Goal: Task Accomplishment & Management: Complete application form

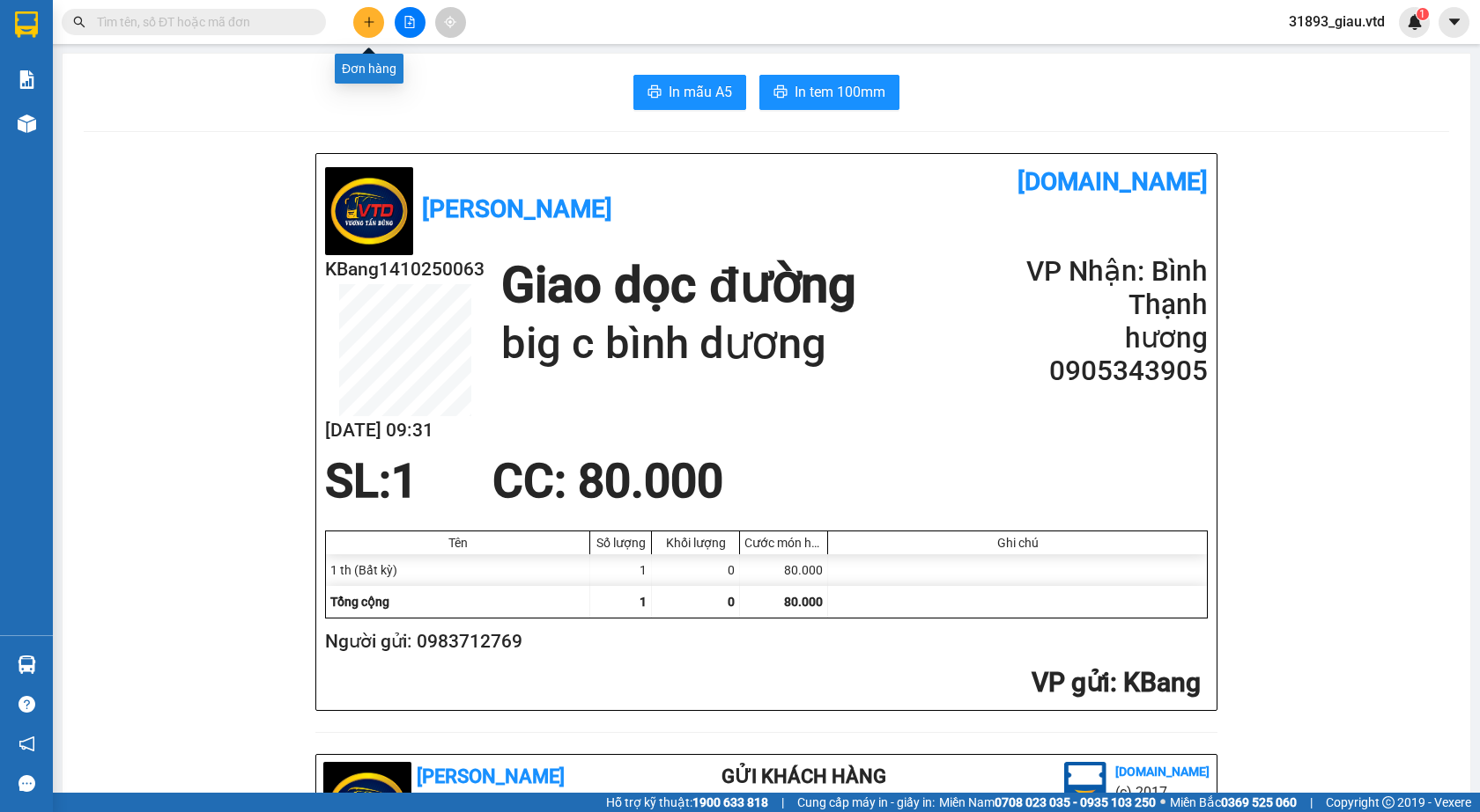
click at [371, 20] on icon "plus" at bounding box center [369, 21] width 12 height 12
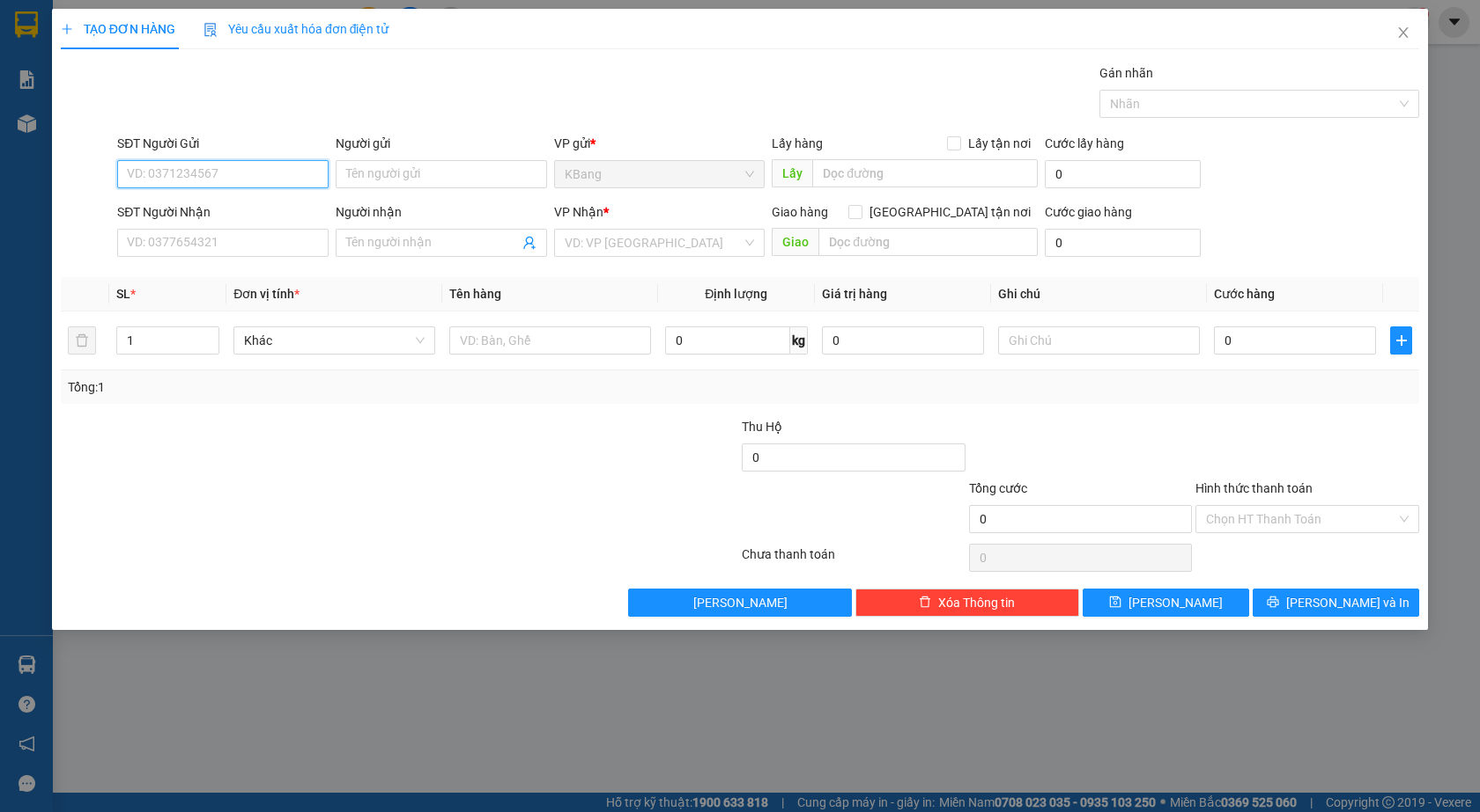
drag, startPoint x: 196, startPoint y: 174, endPoint x: 435, endPoint y: 90, distance: 253.3
click at [201, 174] on input "SĐT Người Gửi" at bounding box center [223, 174] width 212 height 28
type input "0935455798"
click at [256, 217] on div "0935455798" at bounding box center [223, 209] width 190 height 19
type input "0967105201"
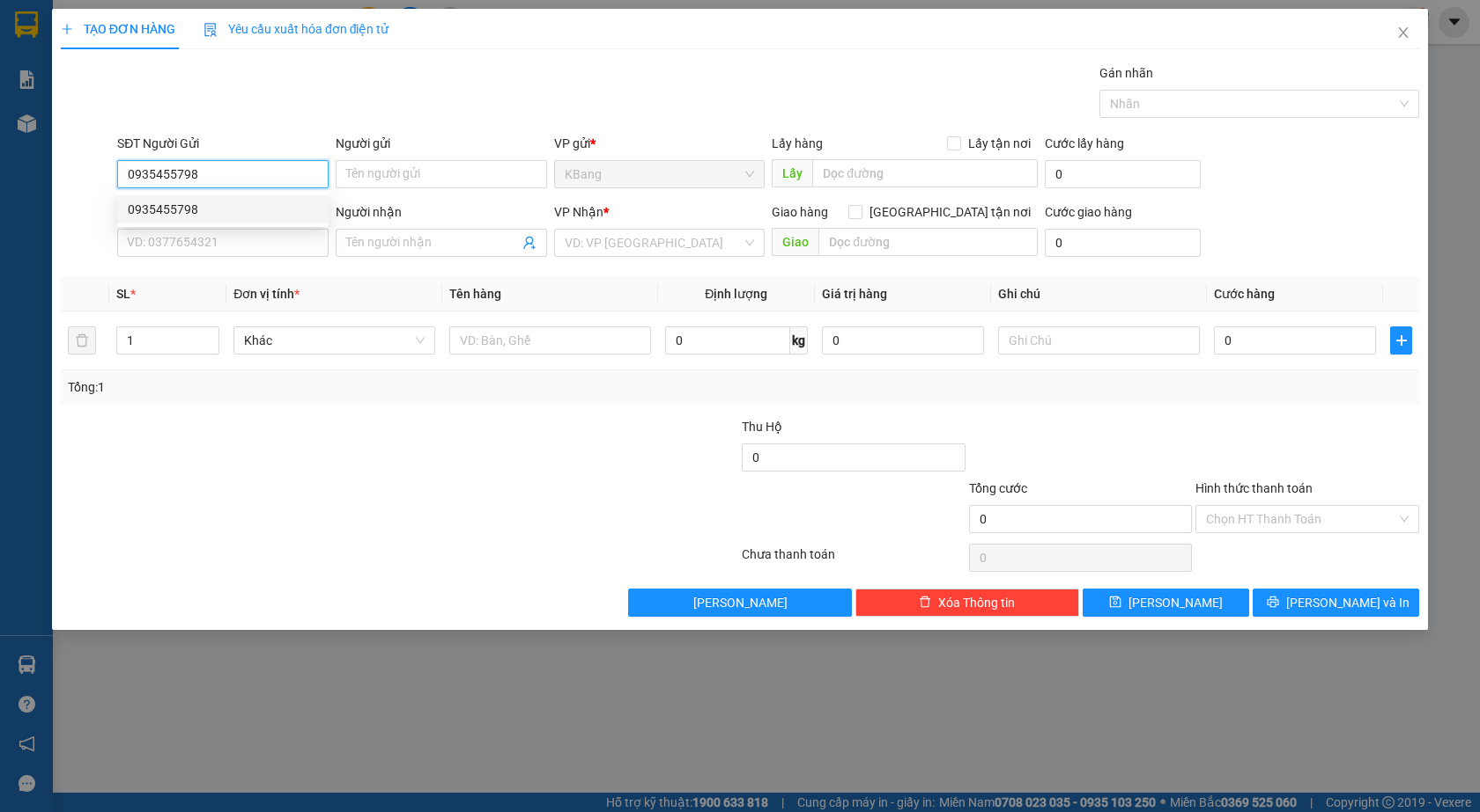
type input "huấn"
type input "đồng xoài"
click at [206, 181] on input "0935455798" at bounding box center [223, 174] width 212 height 28
type input "0"
click at [199, 180] on input "SĐT Người Gửi" at bounding box center [223, 174] width 212 height 28
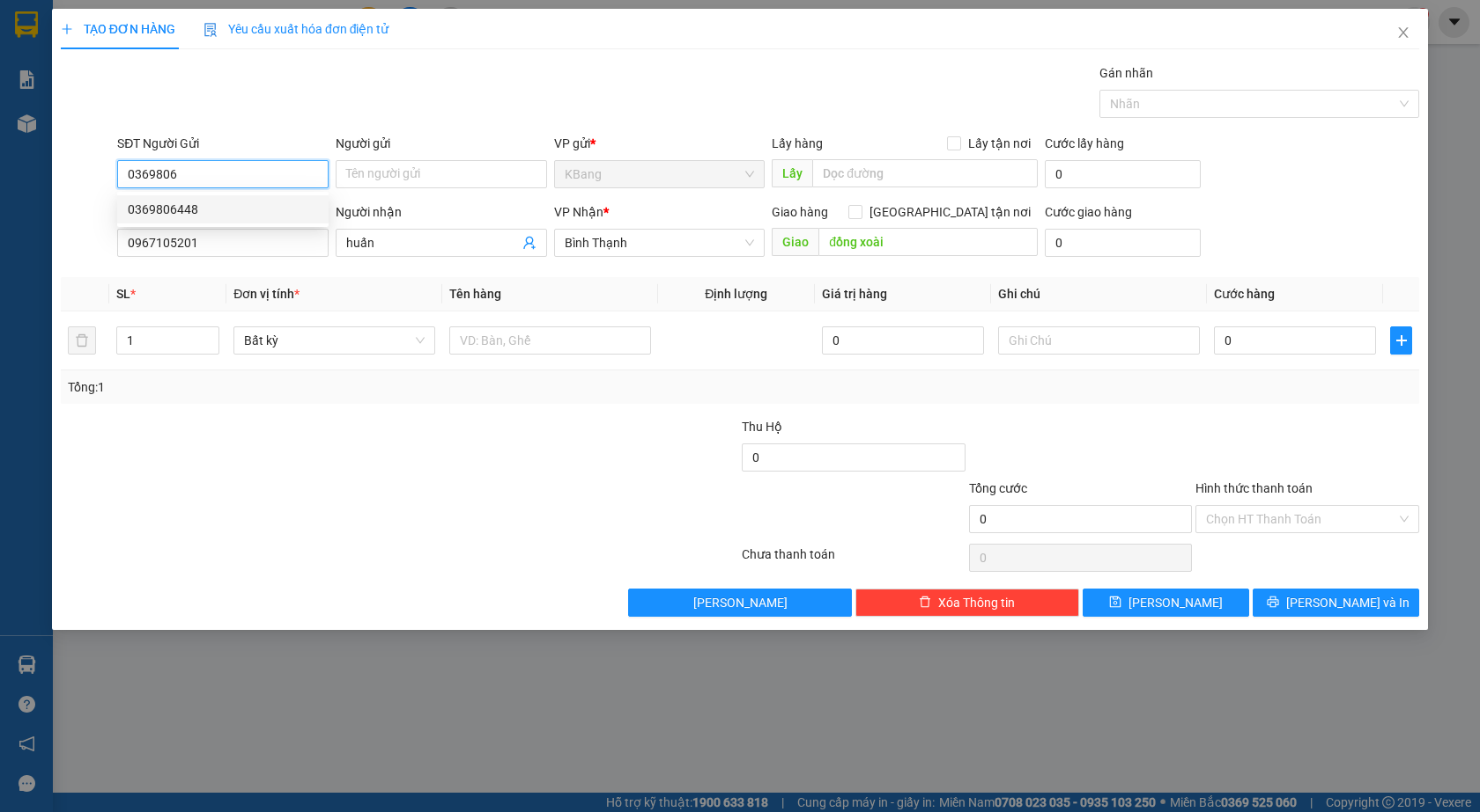
click at [153, 211] on div "0369806448" at bounding box center [223, 209] width 190 height 19
type input "0369806448"
click at [206, 248] on input "0967105201" at bounding box center [223, 243] width 212 height 28
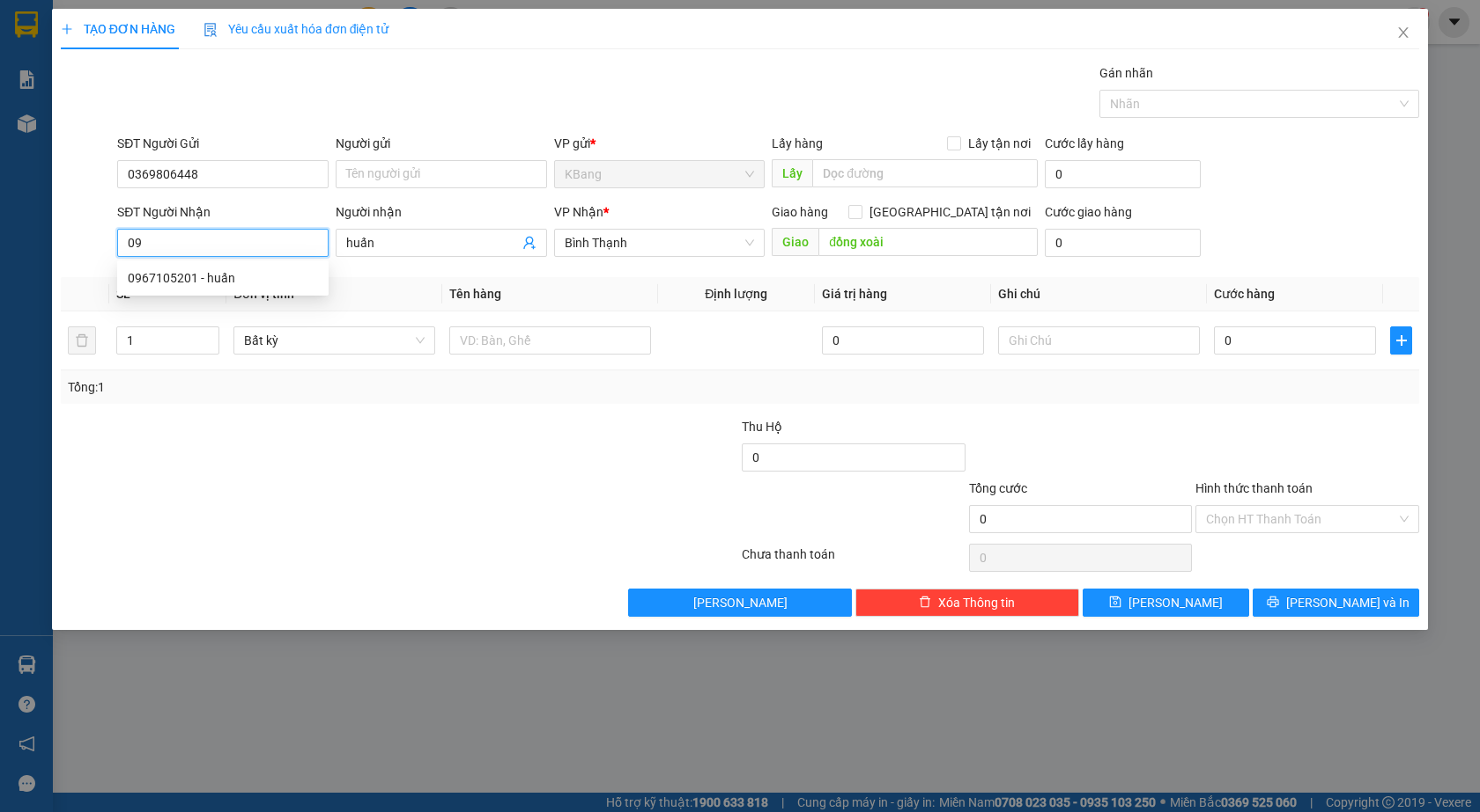
type input "0"
type input "0967881881"
click at [396, 250] on input "huấn" at bounding box center [433, 242] width 173 height 19
type input "h"
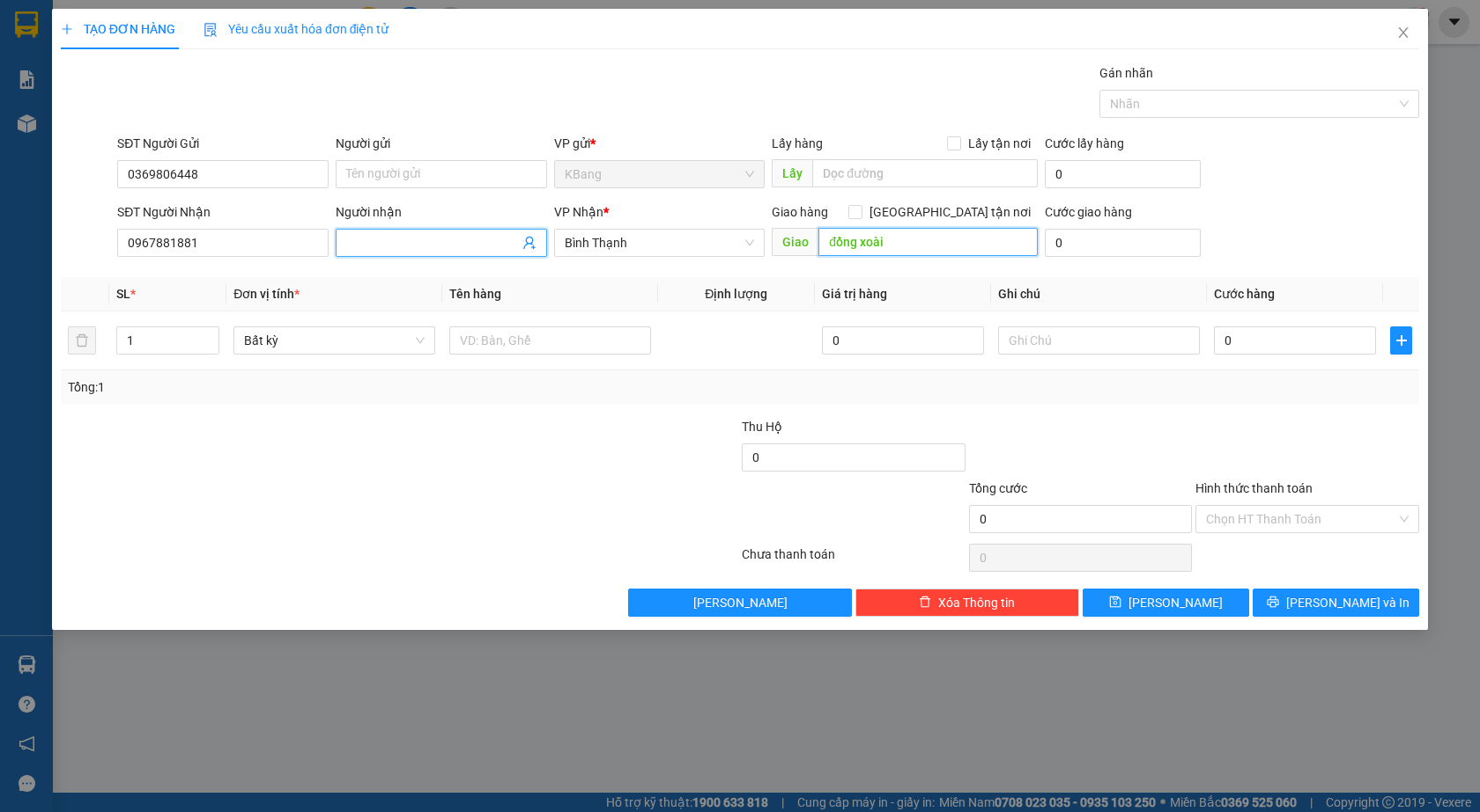
click at [902, 232] on input "đồng xoài" at bounding box center [928, 242] width 219 height 28
drag, startPoint x: 493, startPoint y: 344, endPoint x: 487, endPoint y: 481, distance: 137.1
click at [493, 351] on input "text" at bounding box center [550, 341] width 201 height 28
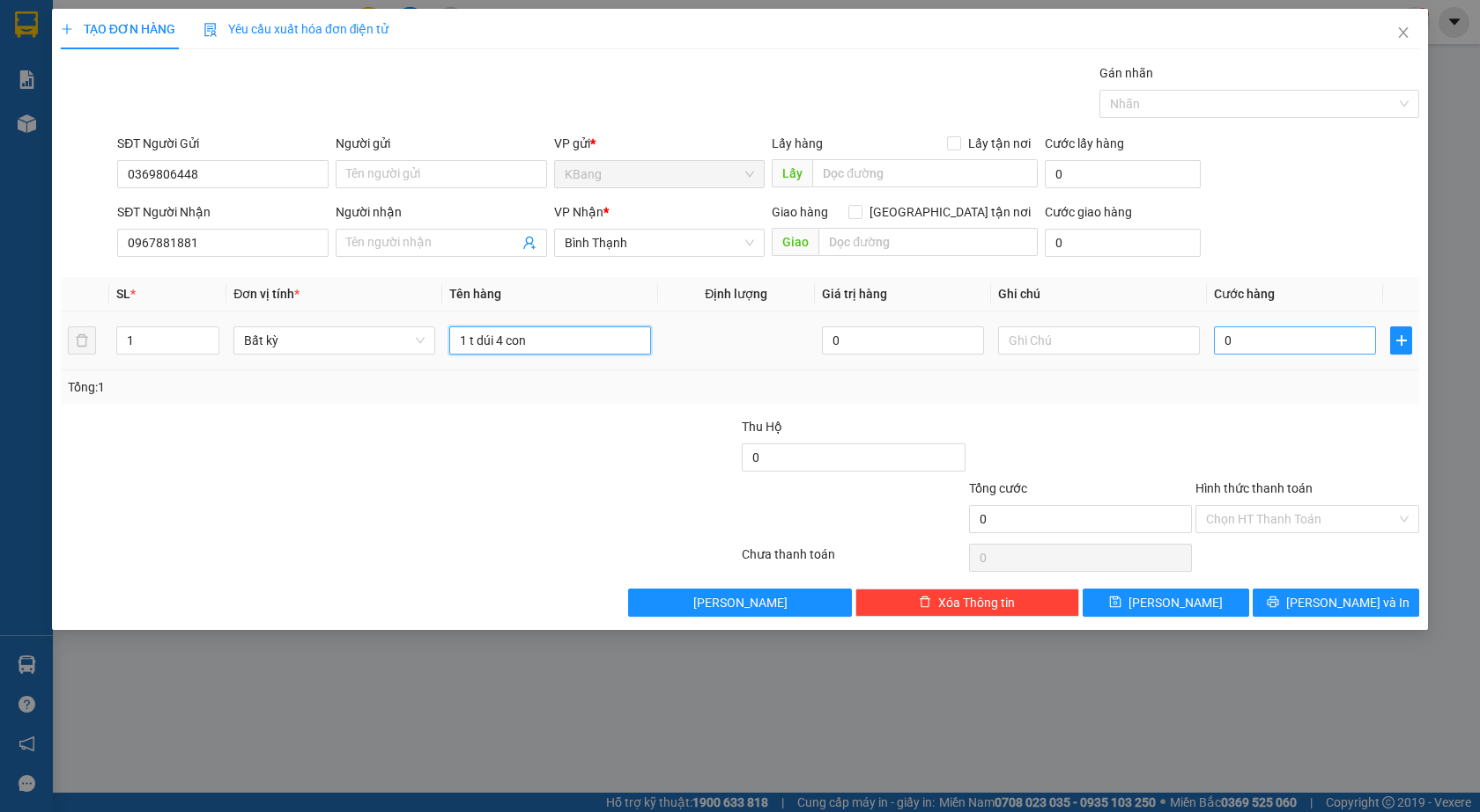
type input "1 t dúi 4 con"
click at [1247, 343] on input "0" at bounding box center [1294, 341] width 162 height 28
type input "2"
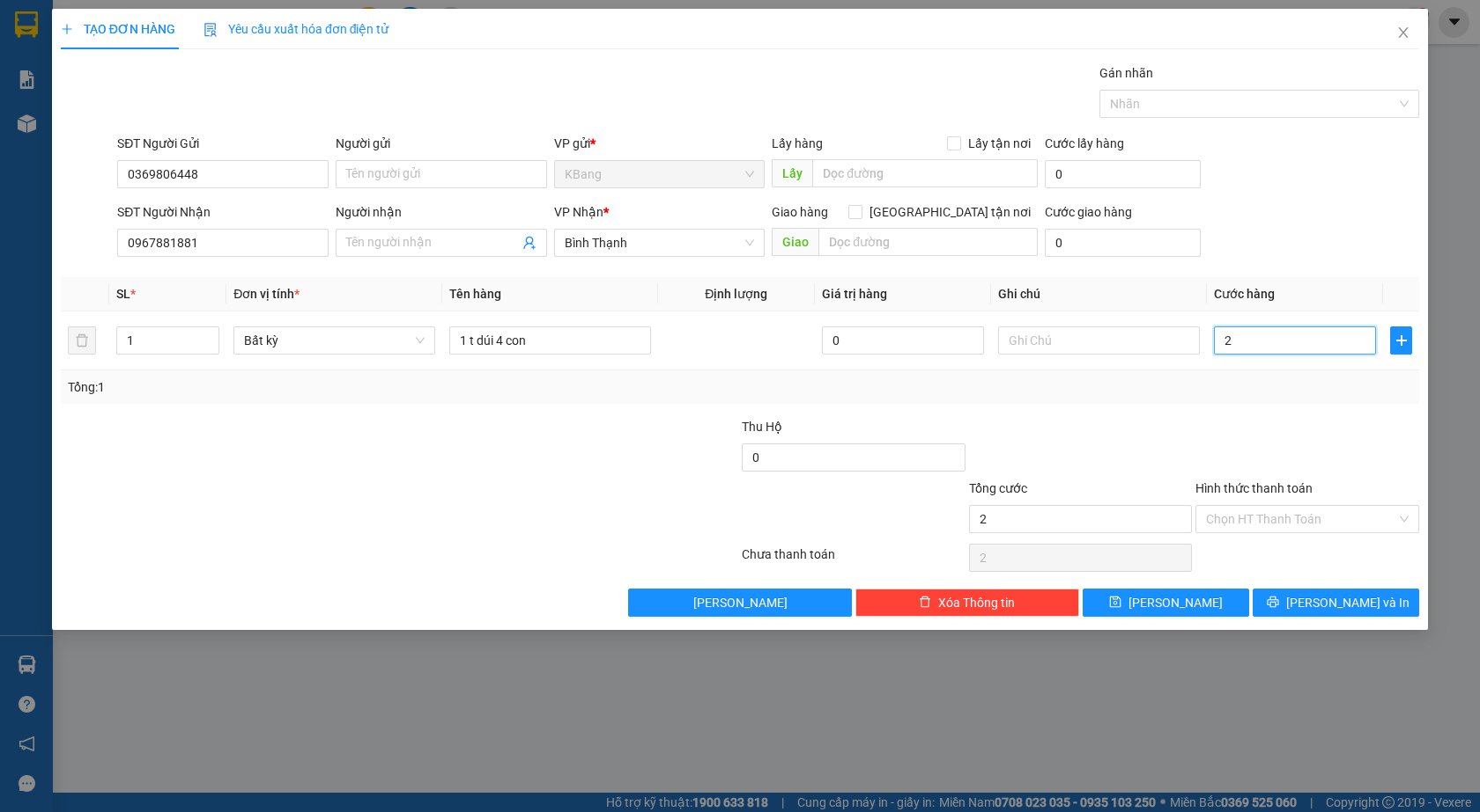
type input "20"
type input "200"
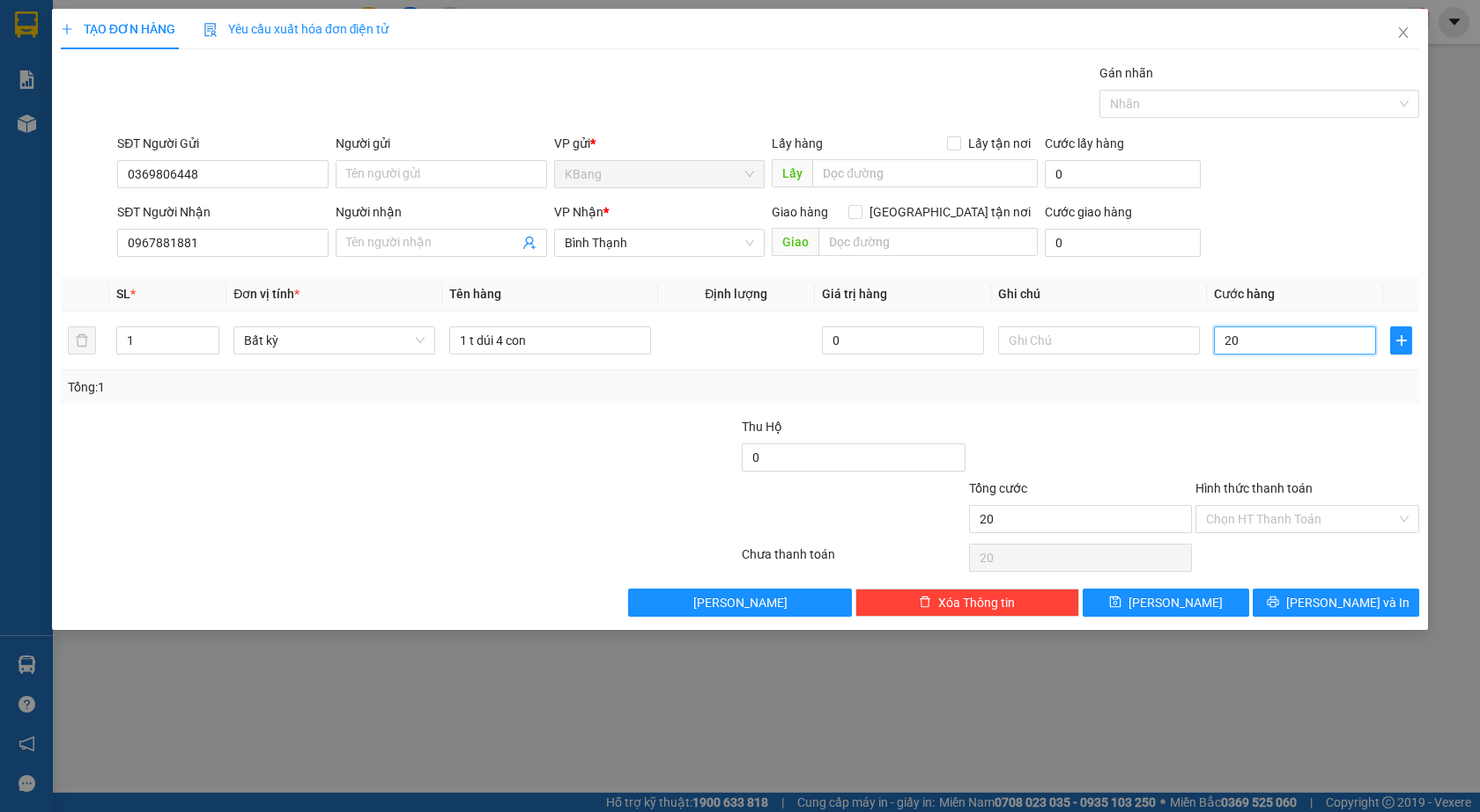
type input "200"
type input "2.000"
type input "20.000"
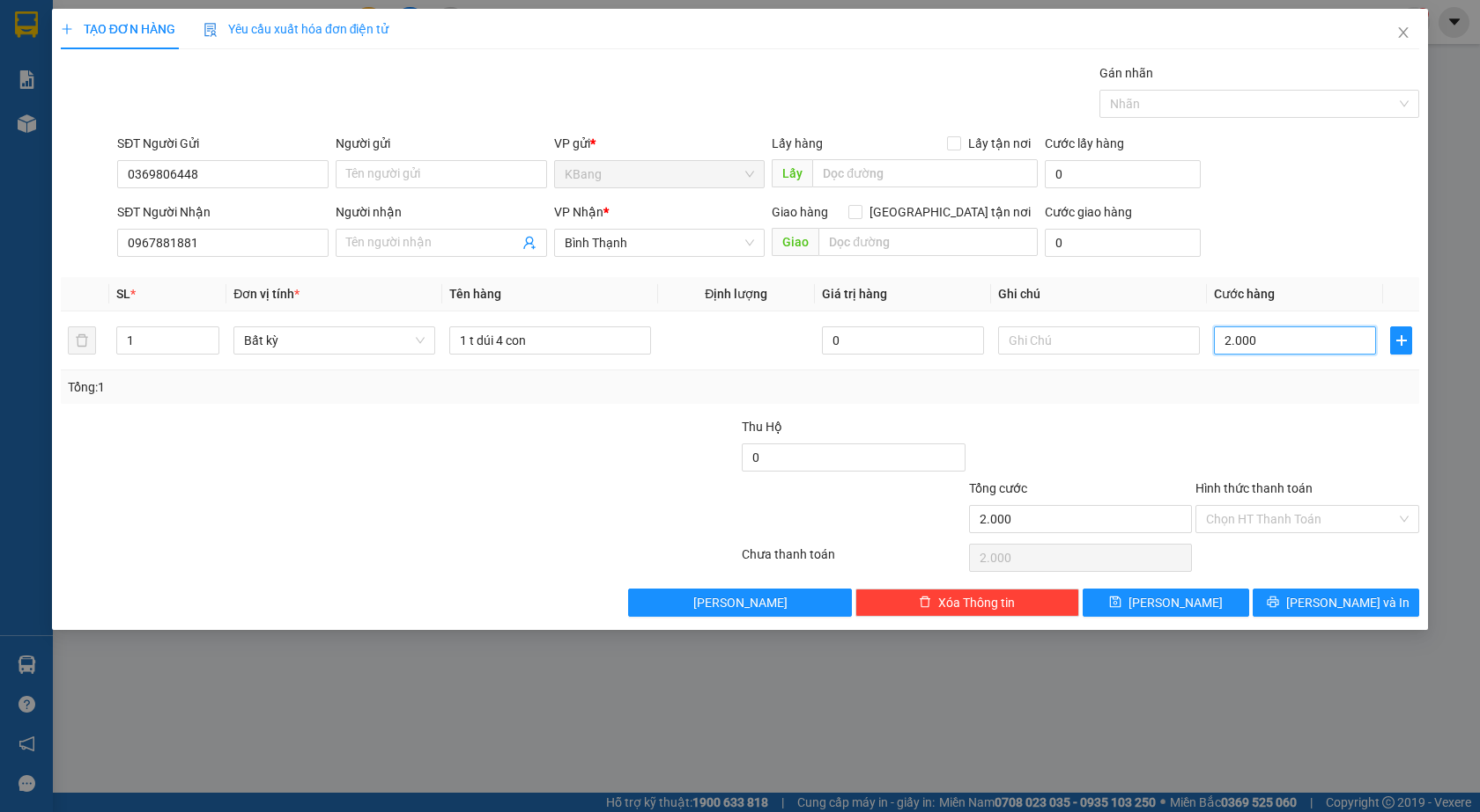
type input "20.000"
type input "200.000"
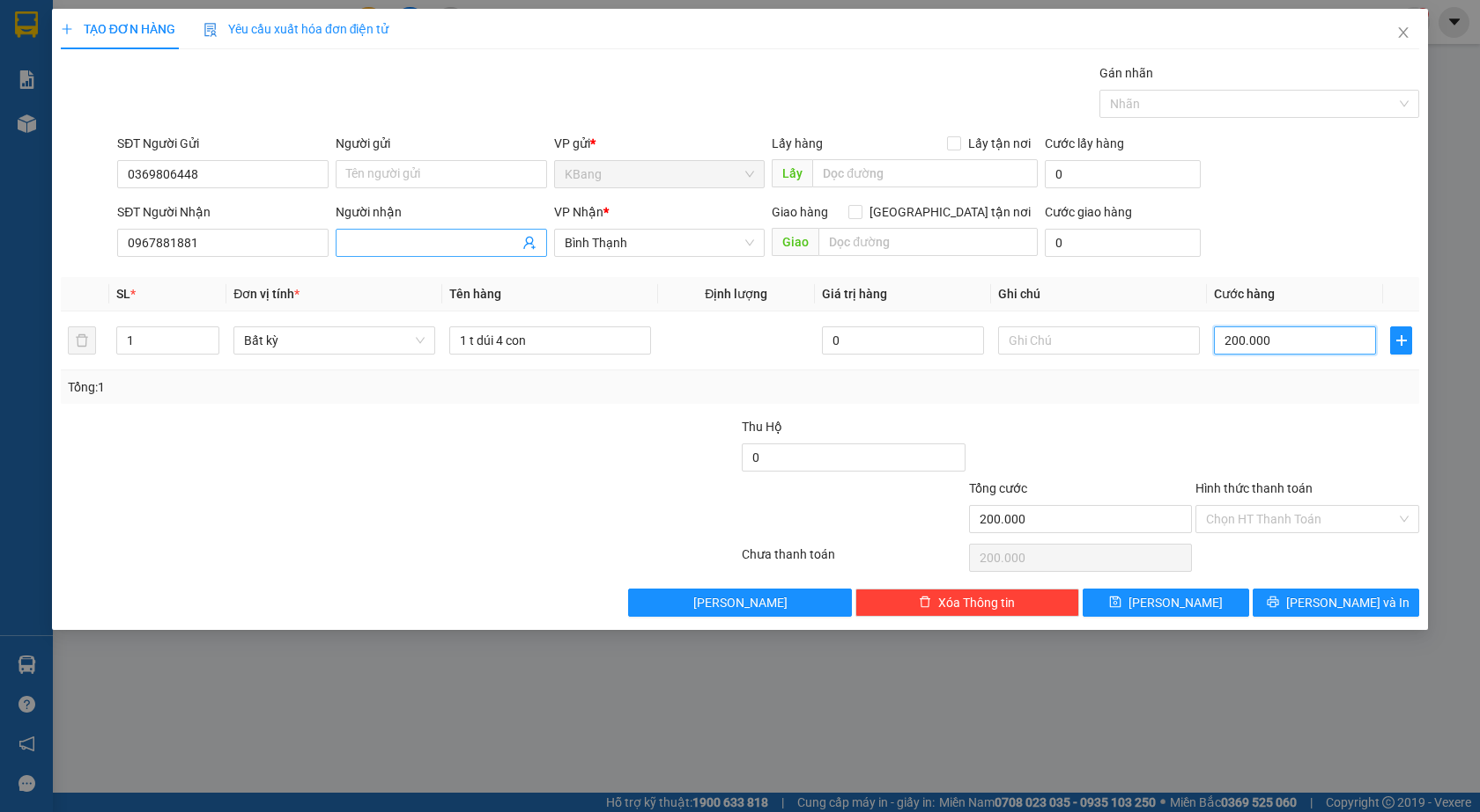
type input "200.000"
drag, startPoint x: 363, startPoint y: 238, endPoint x: 389, endPoint y: 625, distance: 387.9
click at [363, 255] on span at bounding box center [441, 243] width 212 height 28
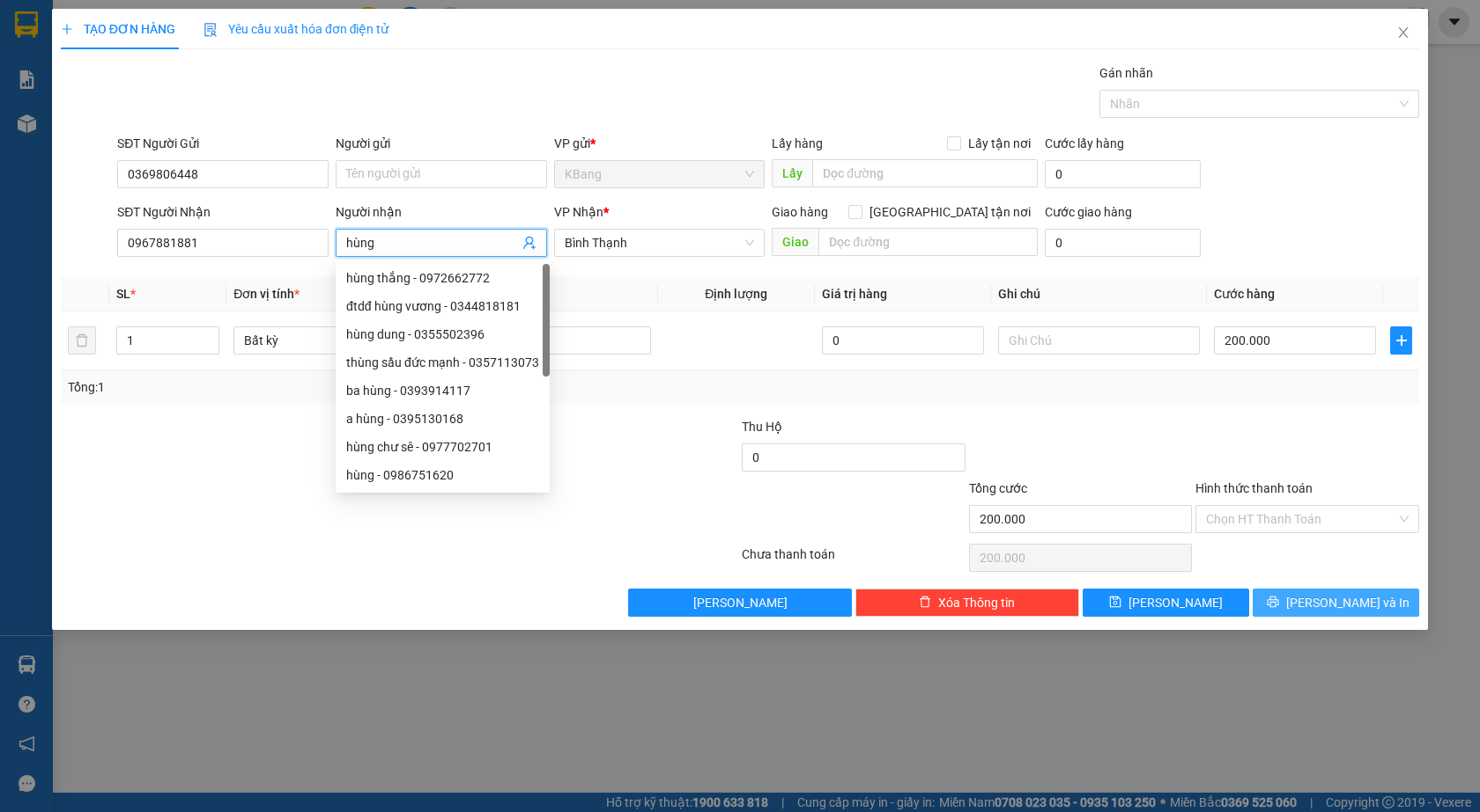
type input "hùng"
click at [1330, 604] on span "[PERSON_NAME] và In" at bounding box center [1347, 602] width 123 height 19
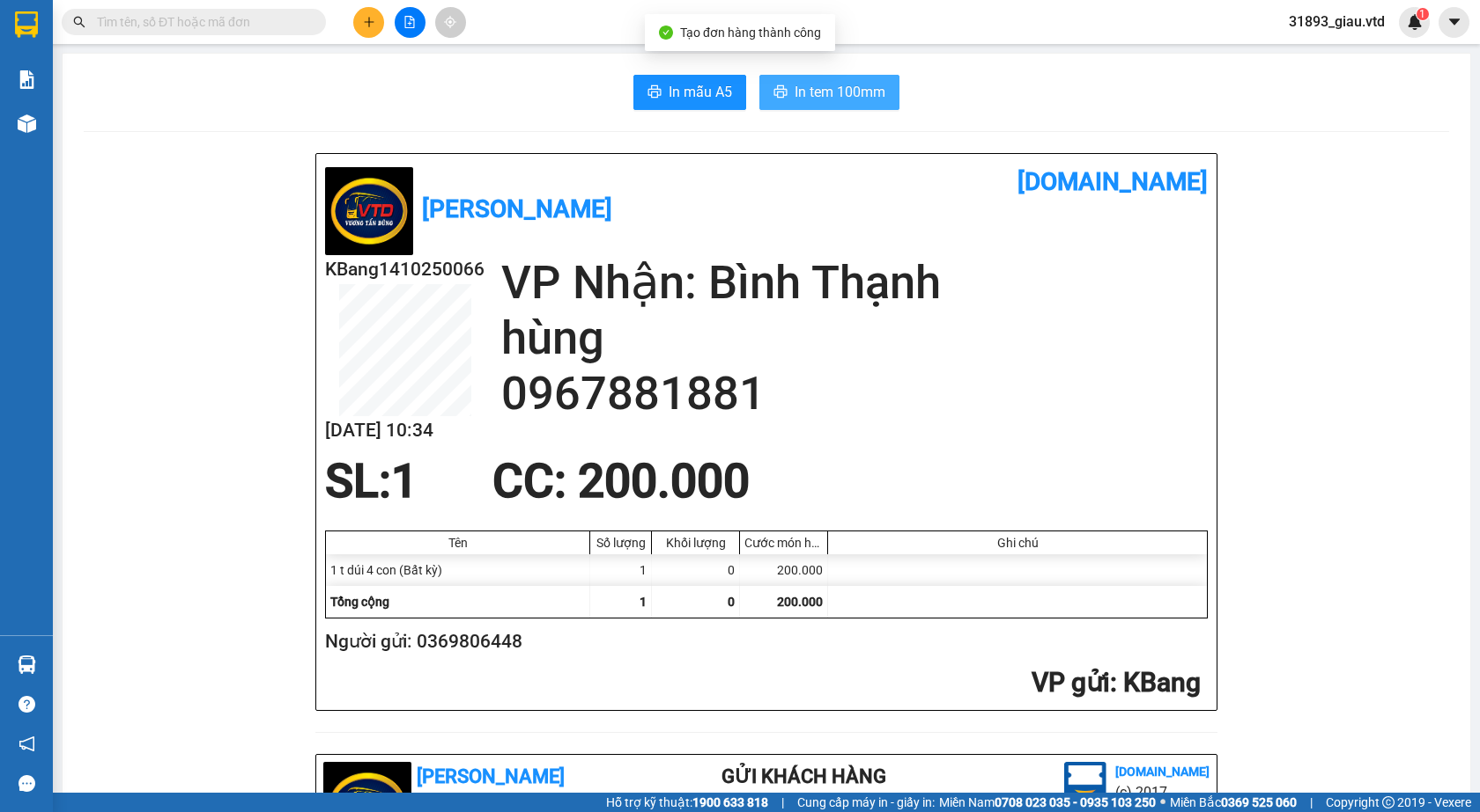
click at [824, 98] on span "In tem 100mm" at bounding box center [840, 92] width 91 height 22
